Goal: Information Seeking & Learning: Understand process/instructions

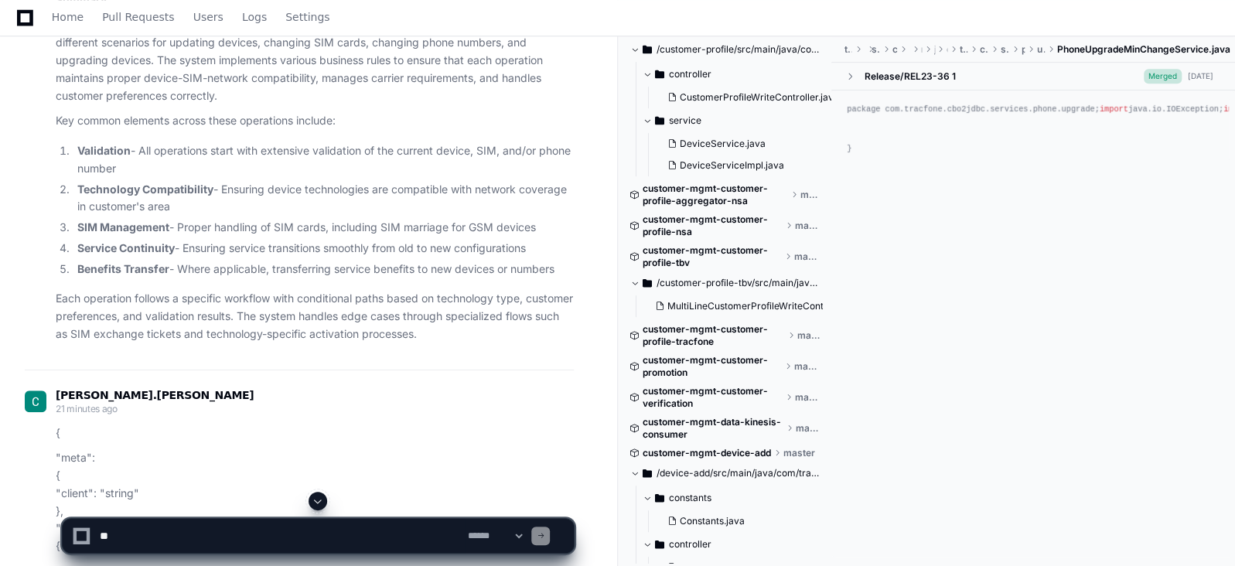
scroll to position [4226, 0]
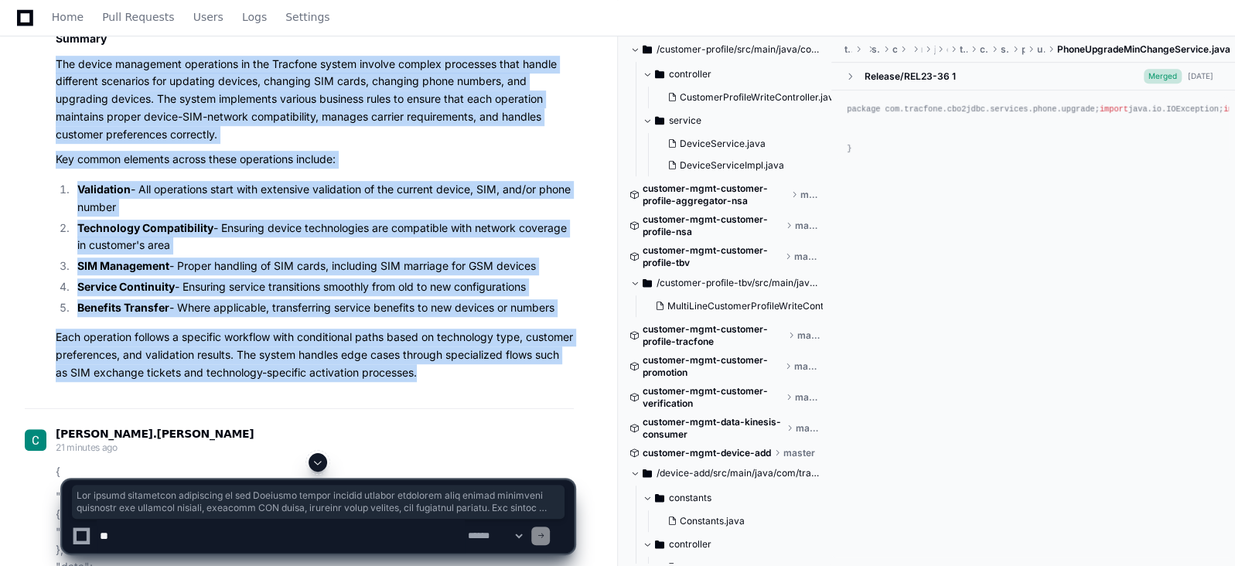
drag, startPoint x: 481, startPoint y: 370, endPoint x: 54, endPoint y: 67, distance: 523.3
copy article "The device management operations in the Tracfone system involve complex process…"
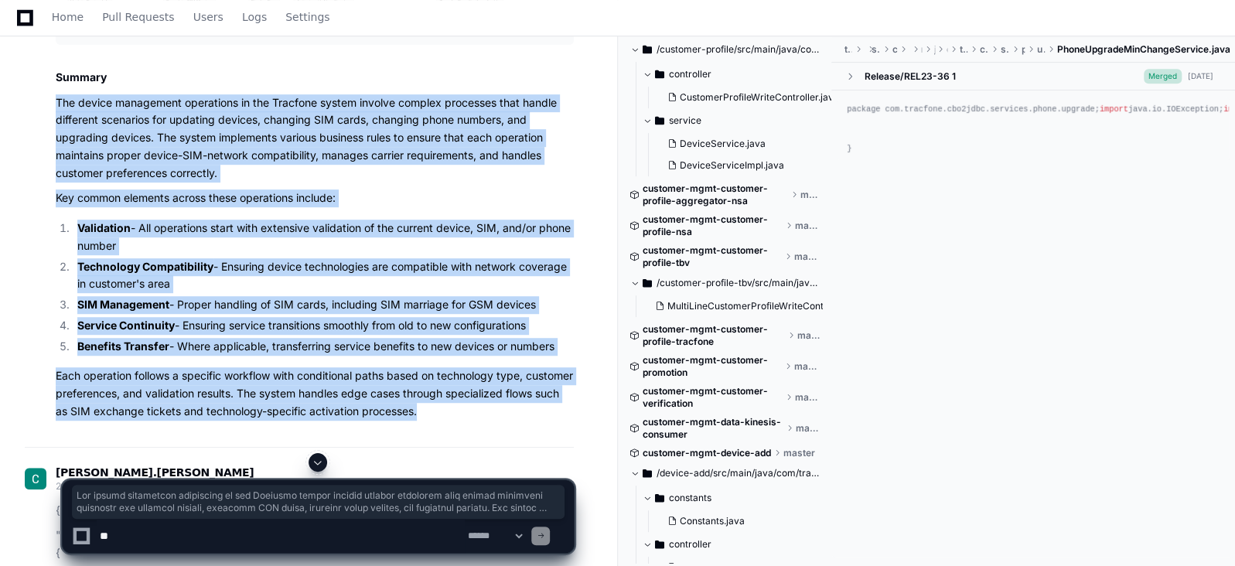
click at [373, 177] on p "The device management operations in the Tracfone system involve complex process…" at bounding box center [315, 138] width 518 height 88
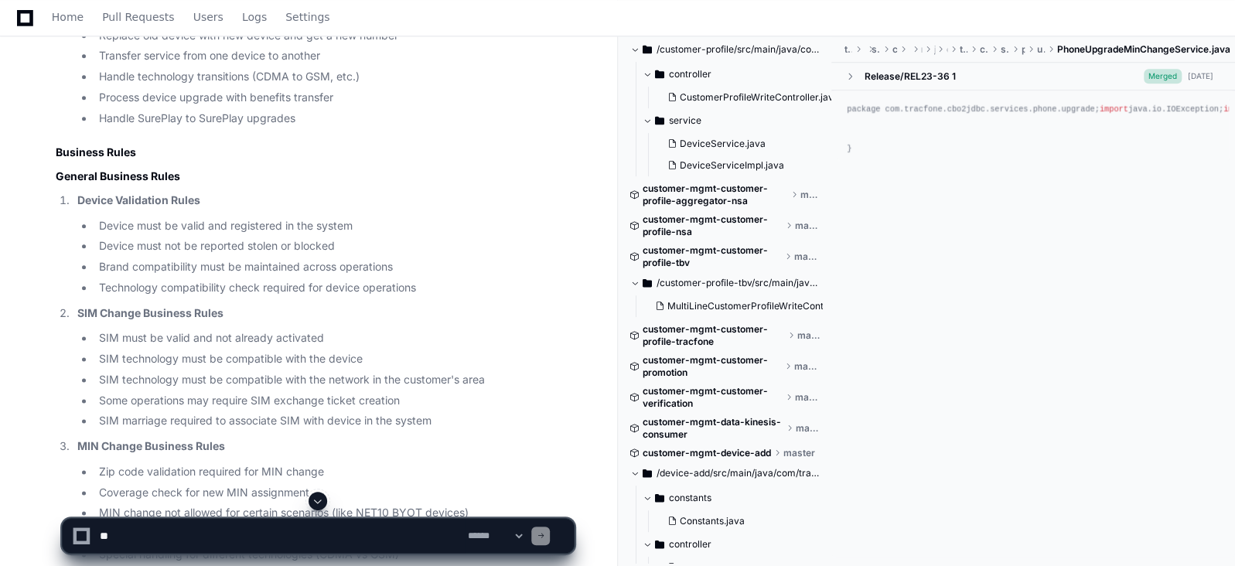
scroll to position [1132, 0]
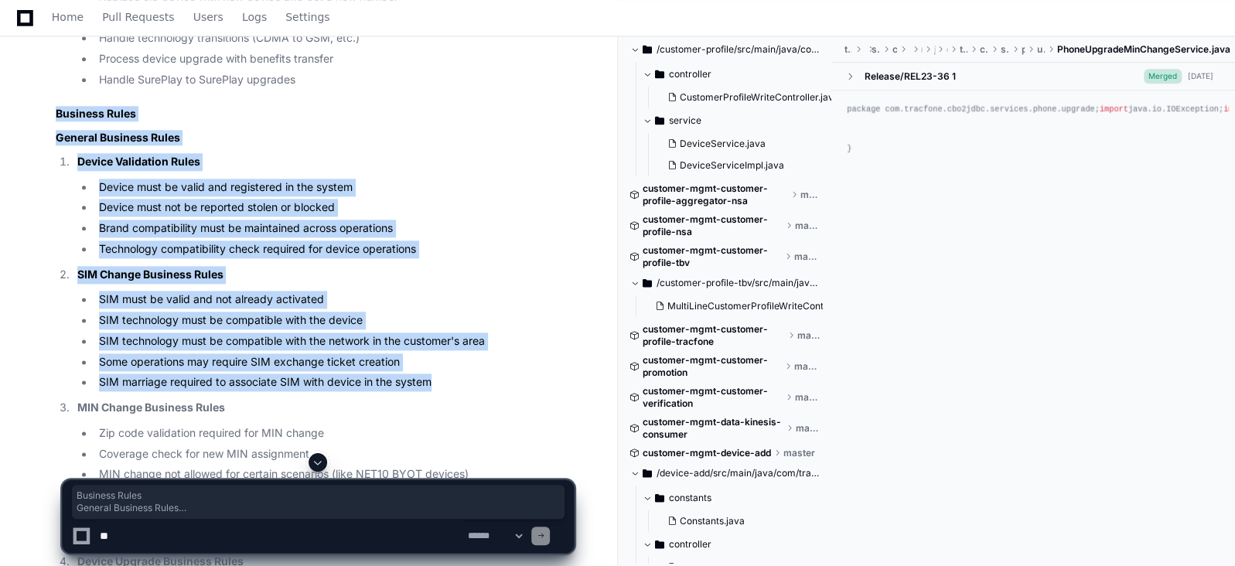
drag, startPoint x: 55, startPoint y: 111, endPoint x: 443, endPoint y: 378, distance: 470.8
copy article "Business Rules General Business Rules Device Validation Rules Device must be va…"
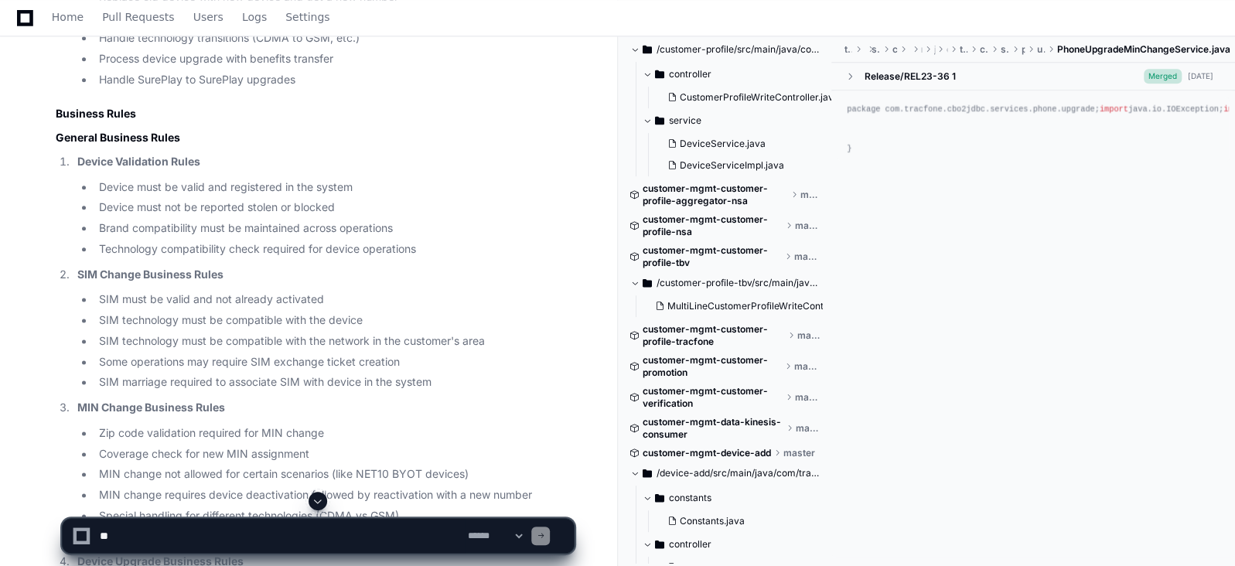
click at [425, 415] on li "MIN Change Business Rules Zip code validation required for MIN change Coverage …" at bounding box center [323, 472] width 501 height 146
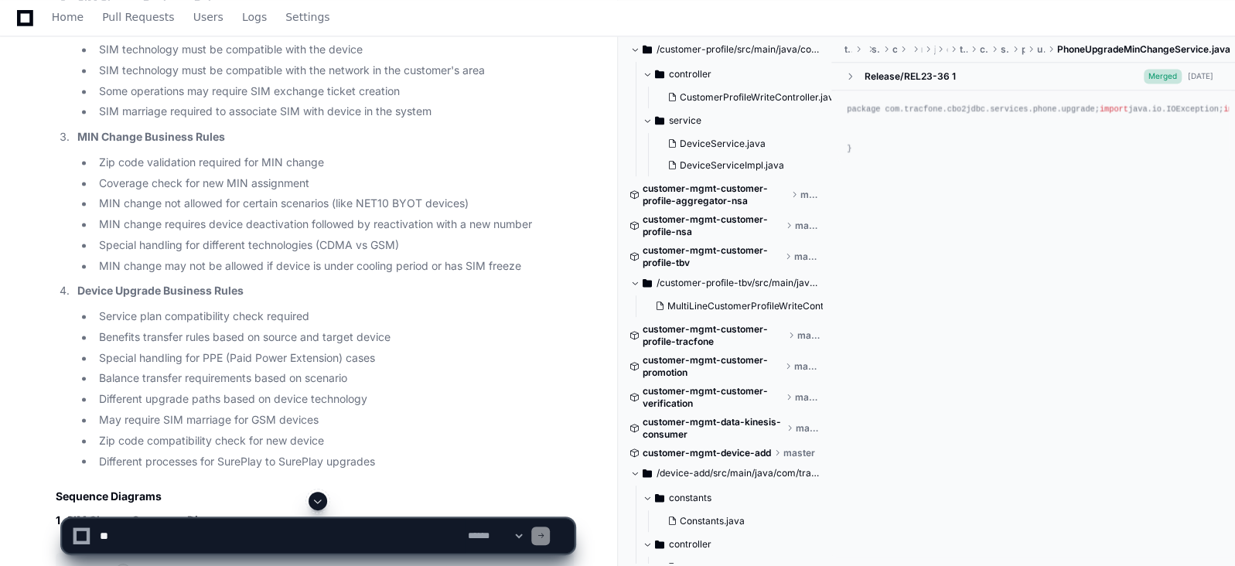
scroll to position [1441, 0]
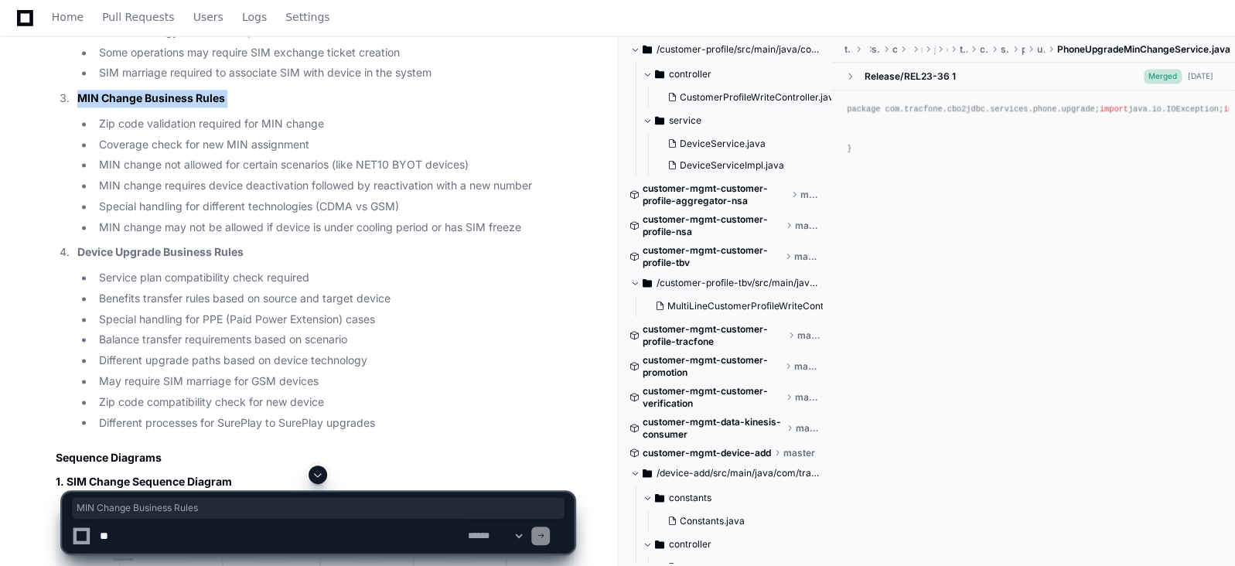
drag, startPoint x: 56, startPoint y: 91, endPoint x: 87, endPoint y: 117, distance: 40.7
click at [87, 117] on ol "Device Validation Rules Device must be valid and registered in the system Devic…" at bounding box center [315, 138] width 518 height 588
click at [248, 91] on p "MIN Change Business Rules" at bounding box center [325, 99] width 497 height 18
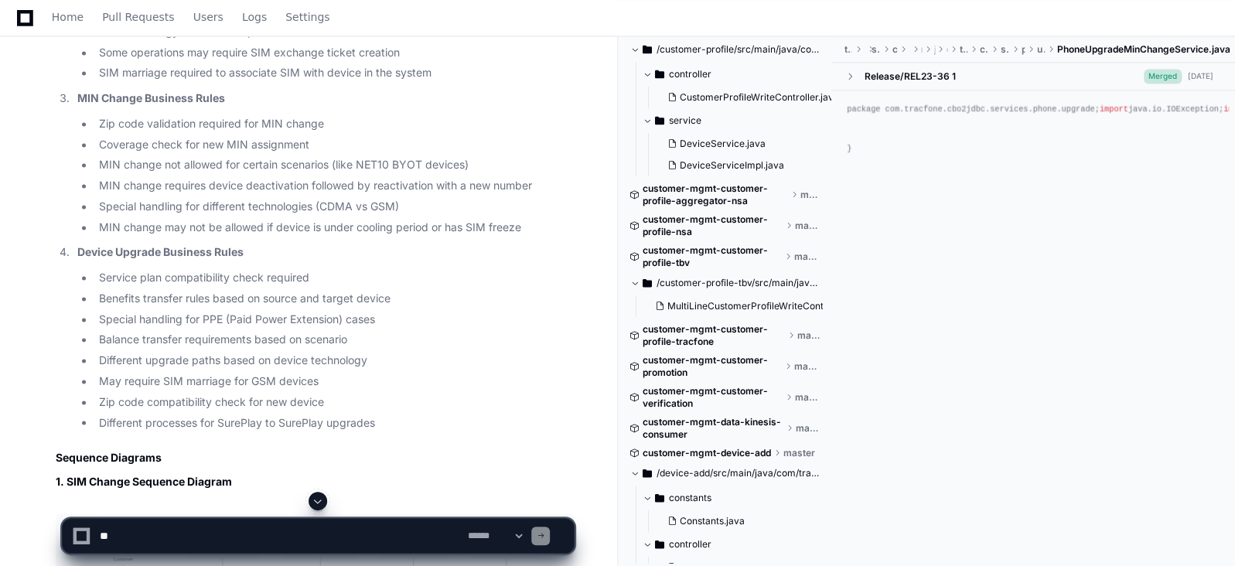
click at [248, 91] on p "MIN Change Business Rules" at bounding box center [325, 99] width 497 height 18
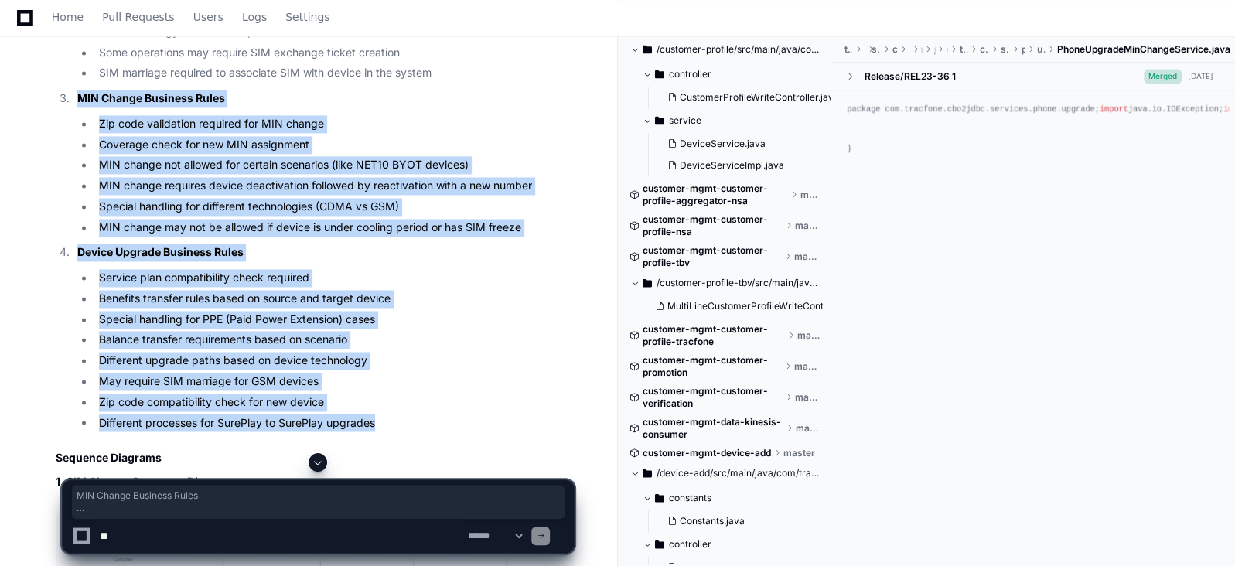
drag, startPoint x: 76, startPoint y: 97, endPoint x: 385, endPoint y: 421, distance: 447.6
click at [385, 421] on ol "Device Validation Rules Device must be valid and registered in the system Devic…" at bounding box center [315, 138] width 518 height 588
copy ol "MIN Change Business Rules Zip code validation required for MIN change Coverage …"
click at [490, 394] on li "Zip code compatibility check for new device" at bounding box center [334, 403] width 480 height 18
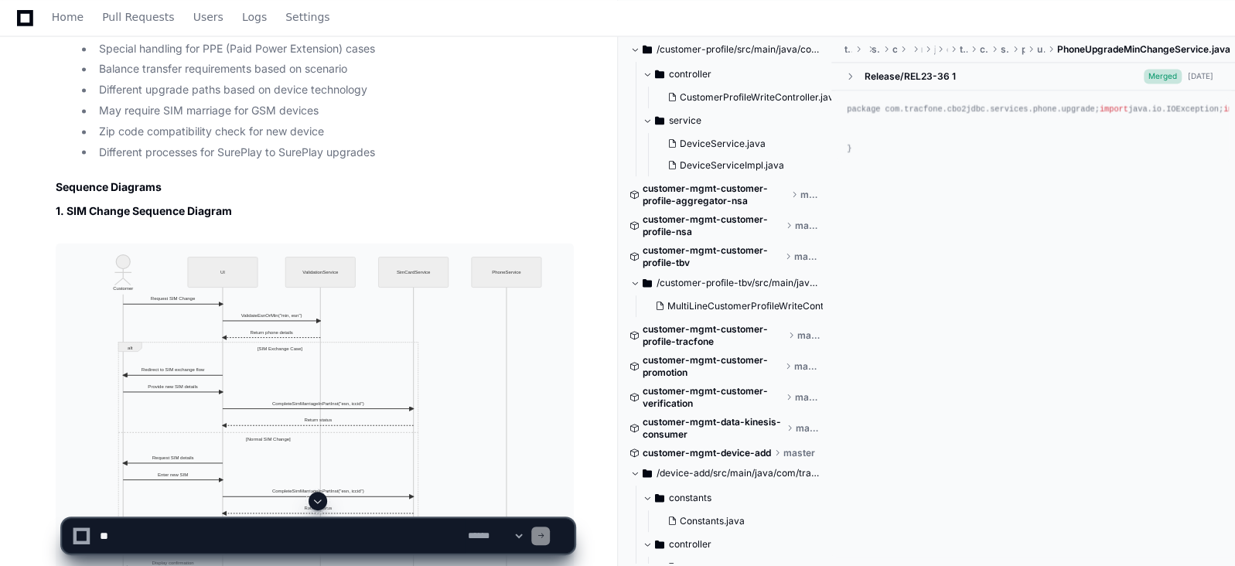
scroll to position [1751, 0]
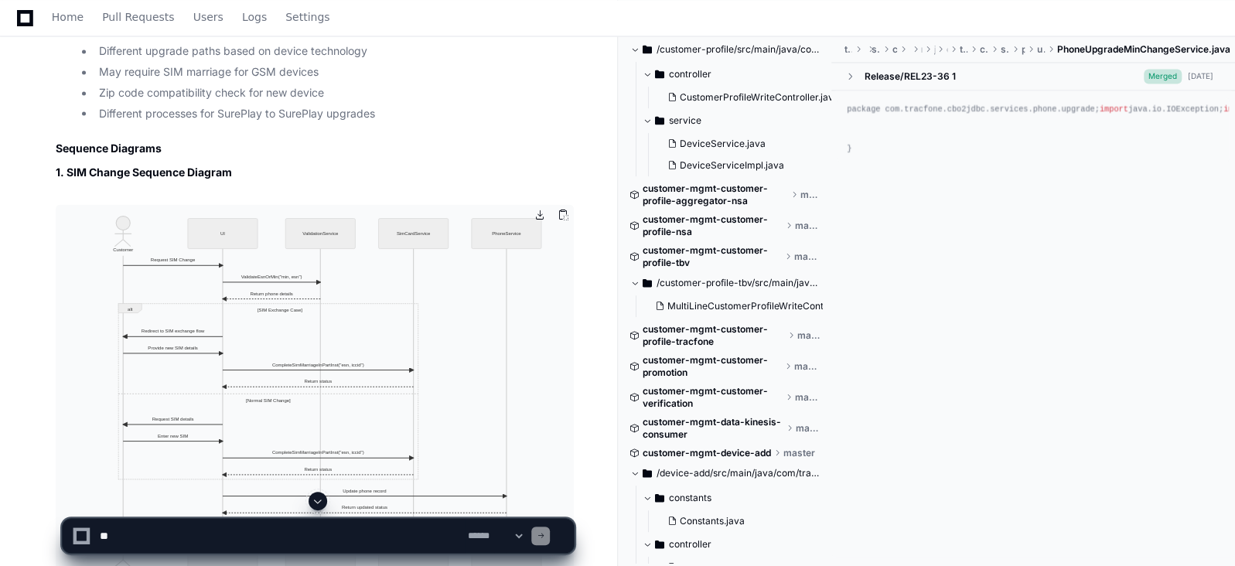
click at [235, 304] on img at bounding box center [315, 393] width 518 height 379
drag, startPoint x: 235, startPoint y: 304, endPoint x: 235, endPoint y: 388, distance: 84.3
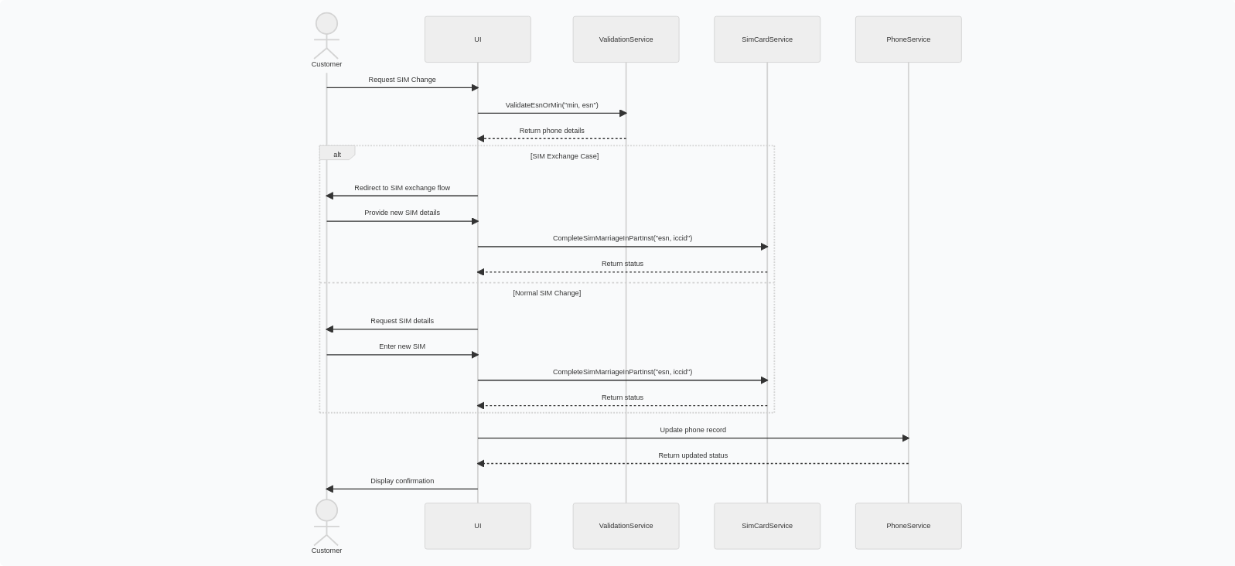
click at [235, 388] on img at bounding box center [617, 283] width 1235 height 566
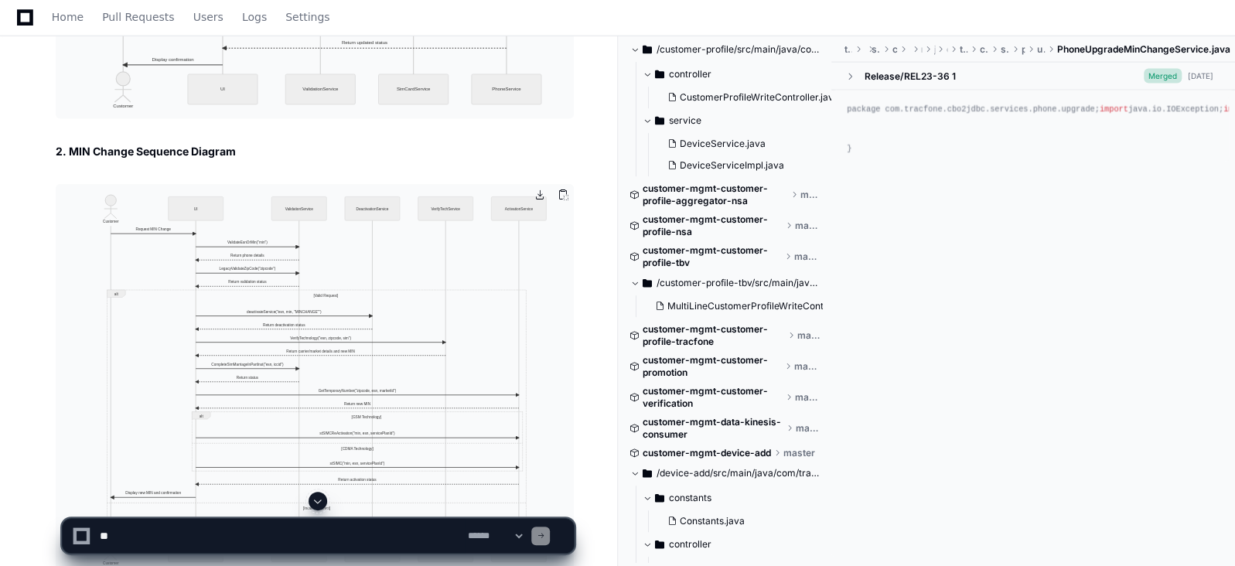
click at [248, 286] on img at bounding box center [315, 379] width 518 height 391
click at [248, 371] on img at bounding box center [315, 379] width 518 height 391
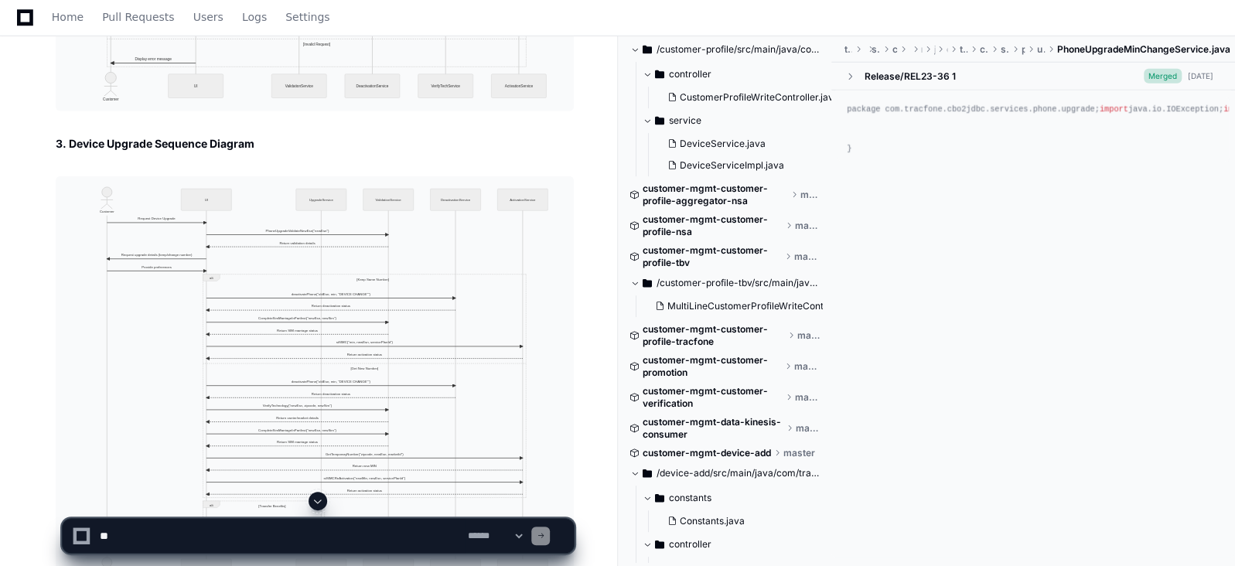
scroll to position [2718, 0]
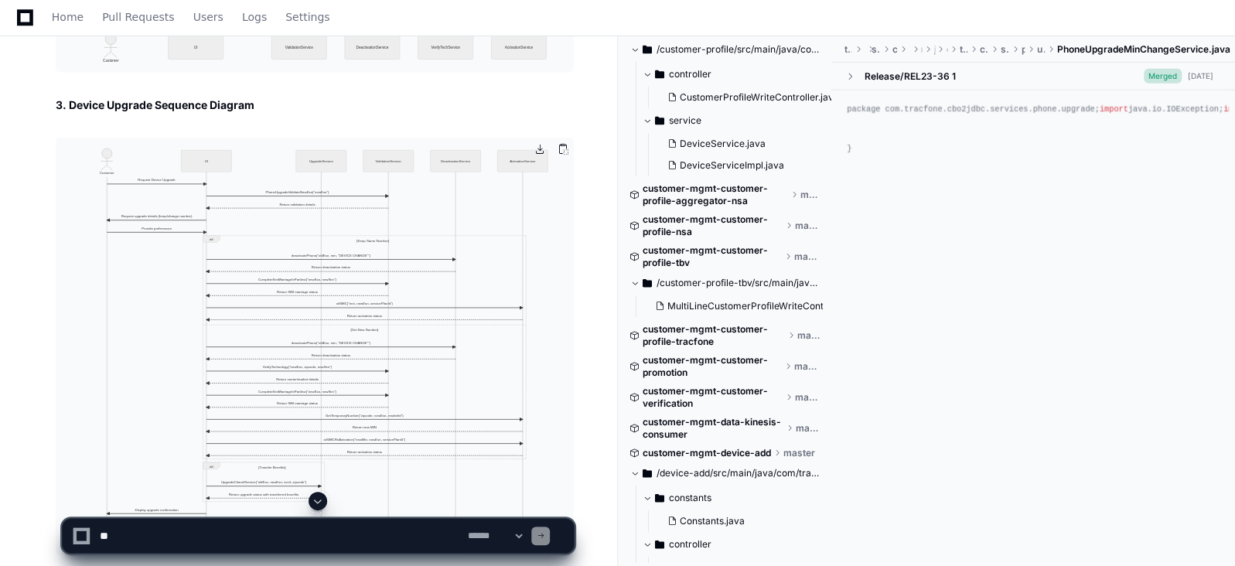
click at [232, 252] on img at bounding box center [315, 347] width 518 height 418
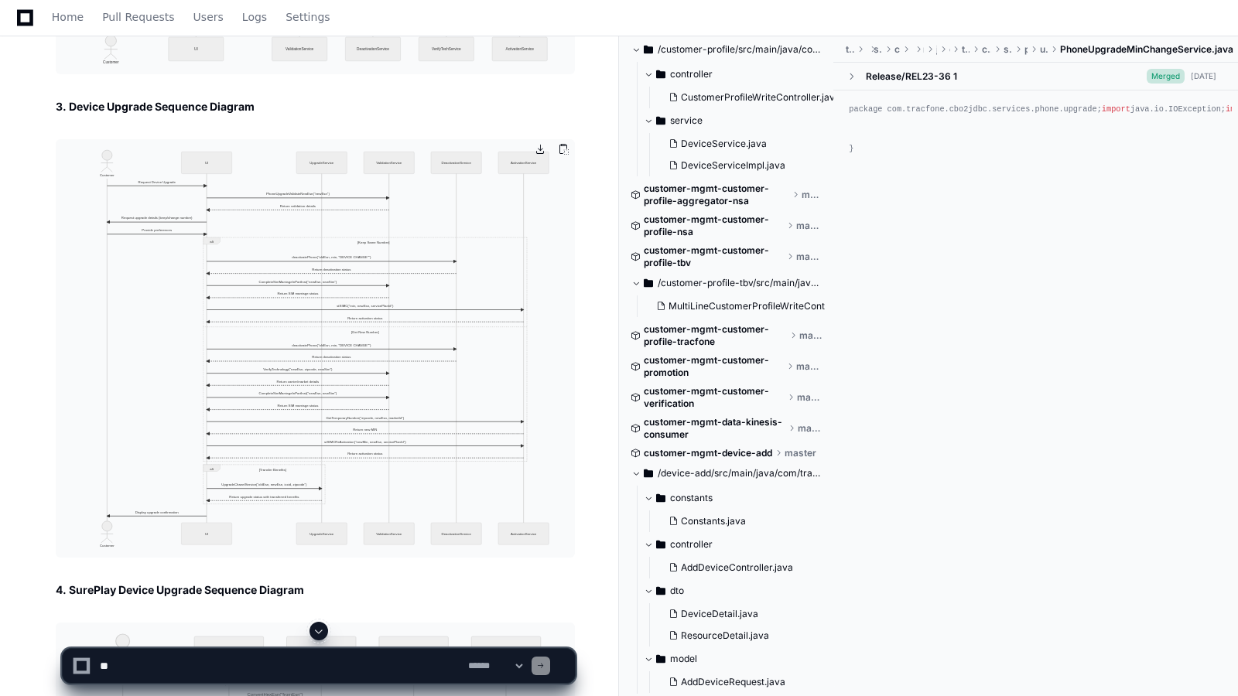
drag, startPoint x: 232, startPoint y: 252, endPoint x: 232, endPoint y: 337, distance: 84.3
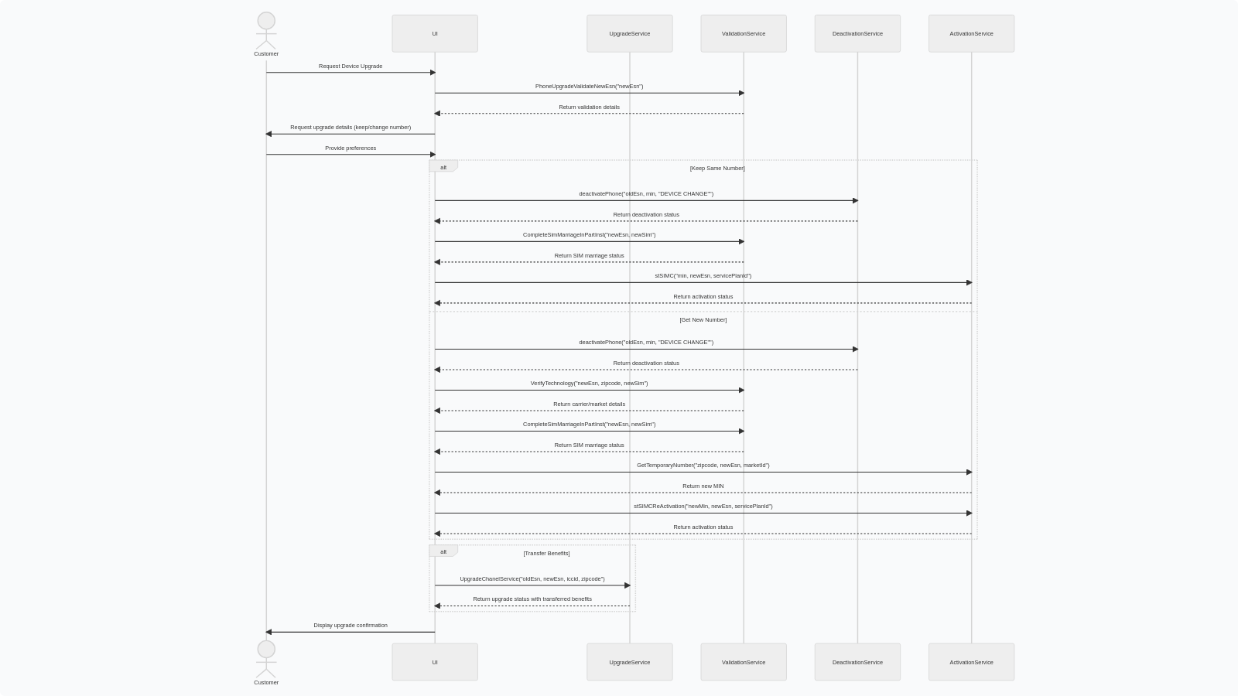
click at [232, 337] on img at bounding box center [619, 348] width 1238 height 696
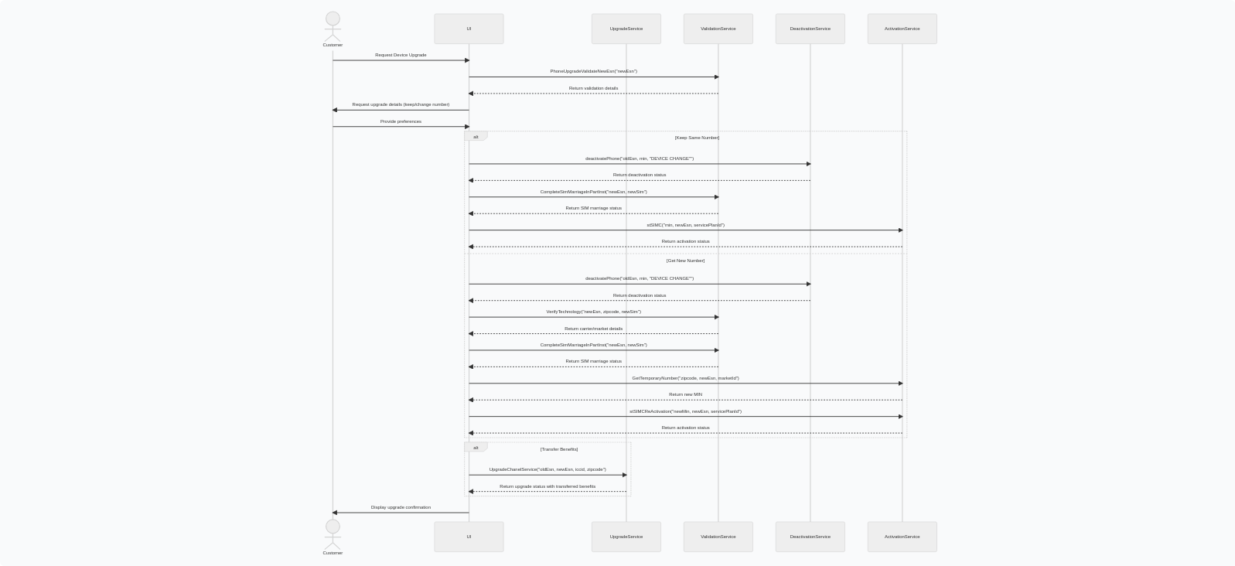
scroll to position [3143, 0]
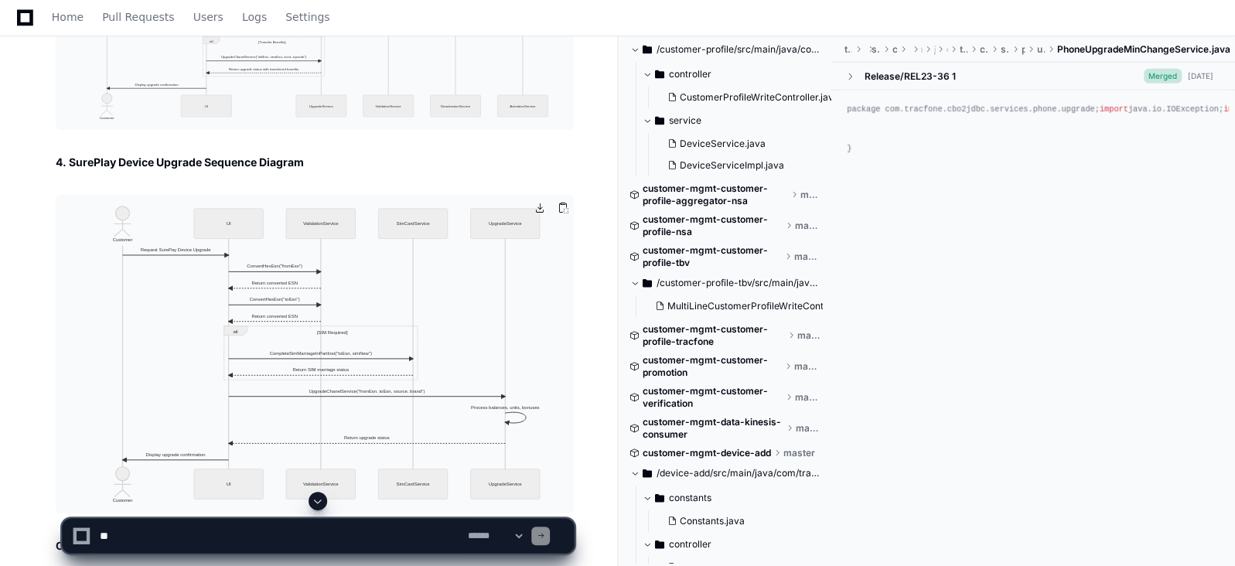
click at [218, 285] on img at bounding box center [315, 354] width 518 height 319
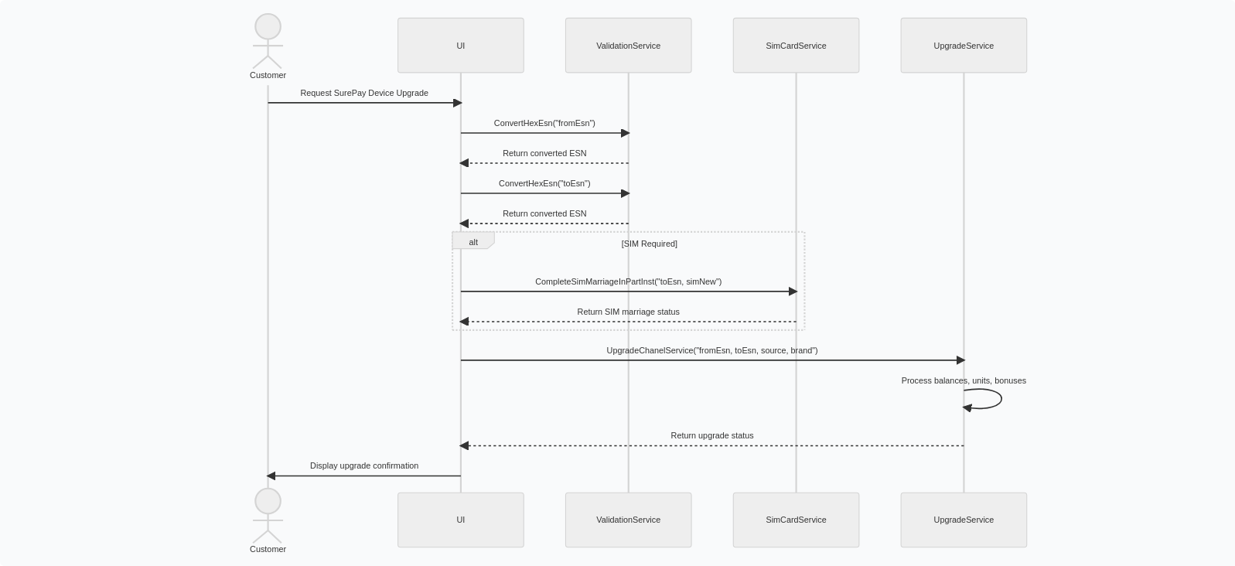
click at [218, 370] on img at bounding box center [617, 283] width 1235 height 566
